Goal: Information Seeking & Learning: Learn about a topic

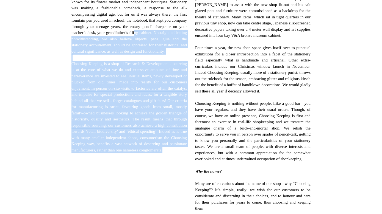
scroll to position [247, 0]
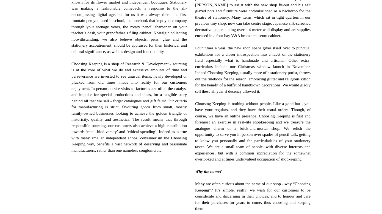
click at [155, 180] on div "ABOUT US Choosing Keeping began in [DATE] as a small shop on [GEOGRAPHIC_DATA],…" at bounding box center [128, 95] width 115 height 242
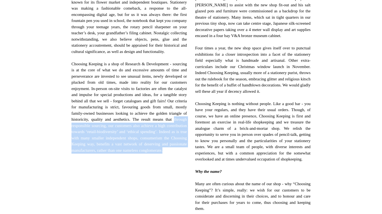
drag, startPoint x: 171, startPoint y: 132, endPoint x: 144, endPoint y: 167, distance: 44.0
click at [144, 160] on span "ABOUT US Choosing Keeping began in [DATE] as a small shop on [GEOGRAPHIC_DATA],…" at bounding box center [128, 66] width 115 height 185
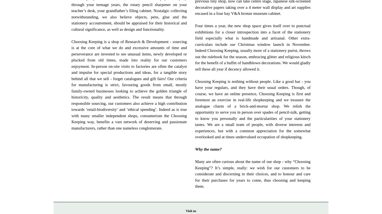
scroll to position [269, 0]
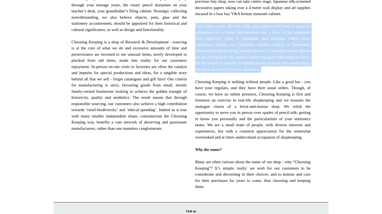
drag, startPoint x: 192, startPoint y: 25, endPoint x: 253, endPoint y: 79, distance: 81.7
click at [253, 79] on div "[DATE] saw a big change for the business, leaving the East-end after 5 happy ye…" at bounding box center [253, 73] width 124 height 250
click at [253, 79] on span "[DATE] saw a big change for the business, leaving the East-end after 5 happy ye…" at bounding box center [252, 72] width 115 height 235
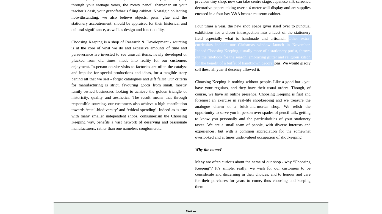
drag, startPoint x: 194, startPoint y: 43, endPoint x: 235, endPoint y: 70, distance: 48.7
click at [235, 70] on div "[DATE] saw a big change for the business, leaving the East-end after 5 happy ye…" at bounding box center [253, 73] width 124 height 250
click at [235, 70] on span "[DATE] saw a big change for the business, leaving the East-end after 5 happy ye…" at bounding box center [252, 72] width 115 height 235
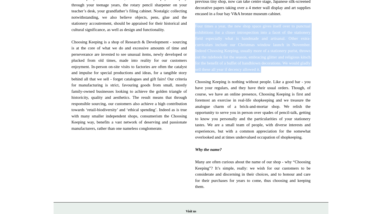
drag, startPoint x: 195, startPoint y: 28, endPoint x: 230, endPoint y: 82, distance: 64.8
click at [230, 82] on span "[DATE] saw a big change for the business, leaving the East-end after 5 happy ye…" at bounding box center [252, 72] width 115 height 235
click at [230, 80] on span "[DATE] saw a big change for the business, leaving the East-end after 5 happy ye…" at bounding box center [252, 72] width 115 height 235
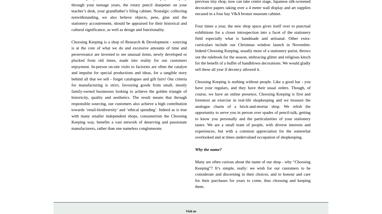
drag, startPoint x: 197, startPoint y: 30, endPoint x: 235, endPoint y: 158, distance: 133.6
click at [235, 158] on span "[DATE] saw a big change for the business, leaving the East-end after 5 happy ye…" at bounding box center [252, 72] width 115 height 235
copy span "Lore ipsum d sita, con adi elit seddo eiusm tempor inci ut laboreet doloremagna…"
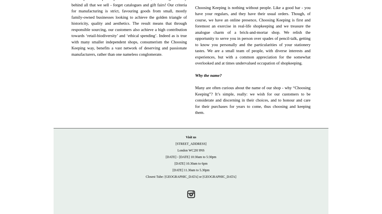
scroll to position [351, 0]
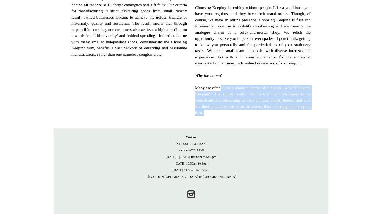
drag, startPoint x: 239, startPoint y: 108, endPoint x: 260, endPoint y: 122, distance: 25.9
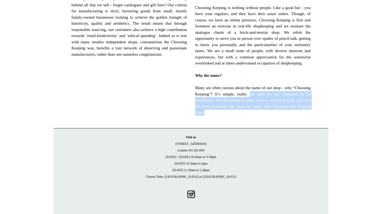
drag, startPoint x: 277, startPoint y: 107, endPoint x: 284, endPoint y: 121, distance: 15.8
copy span "we wish for our customers to be considerate and discerning in their choices, an…"
